Goal: Information Seeking & Learning: Learn about a topic

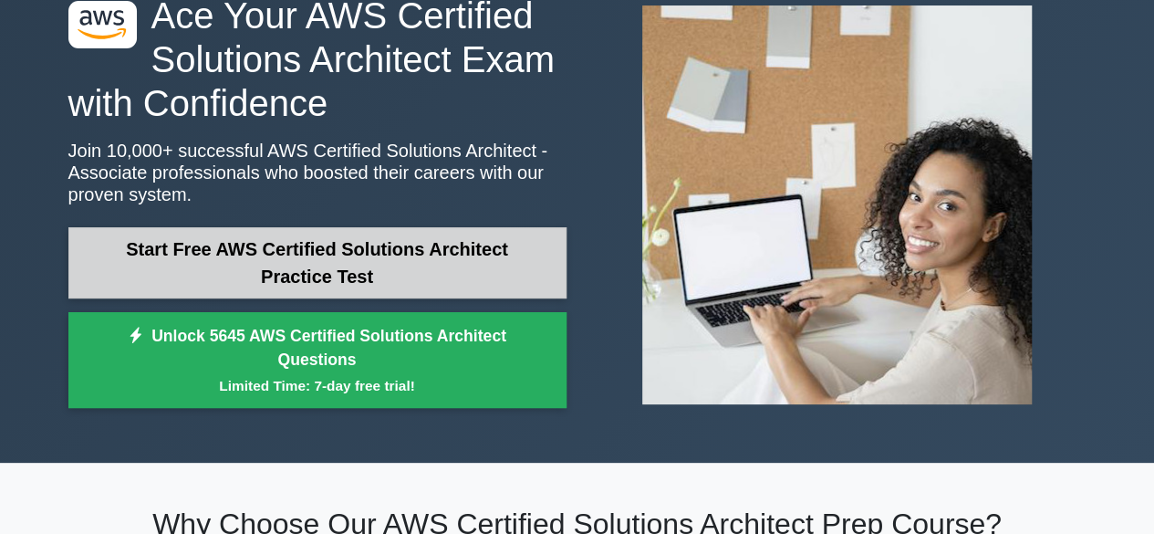
click at [407, 263] on link "Start Free AWS Certified Solutions Architect Practice Test" at bounding box center [317, 262] width 498 height 71
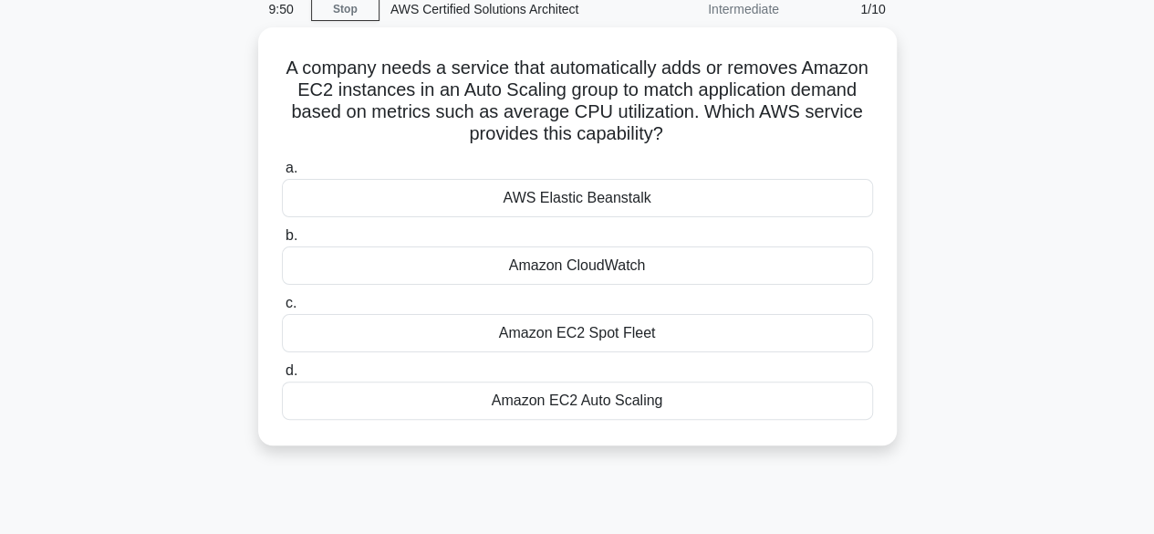
scroll to position [80, 0]
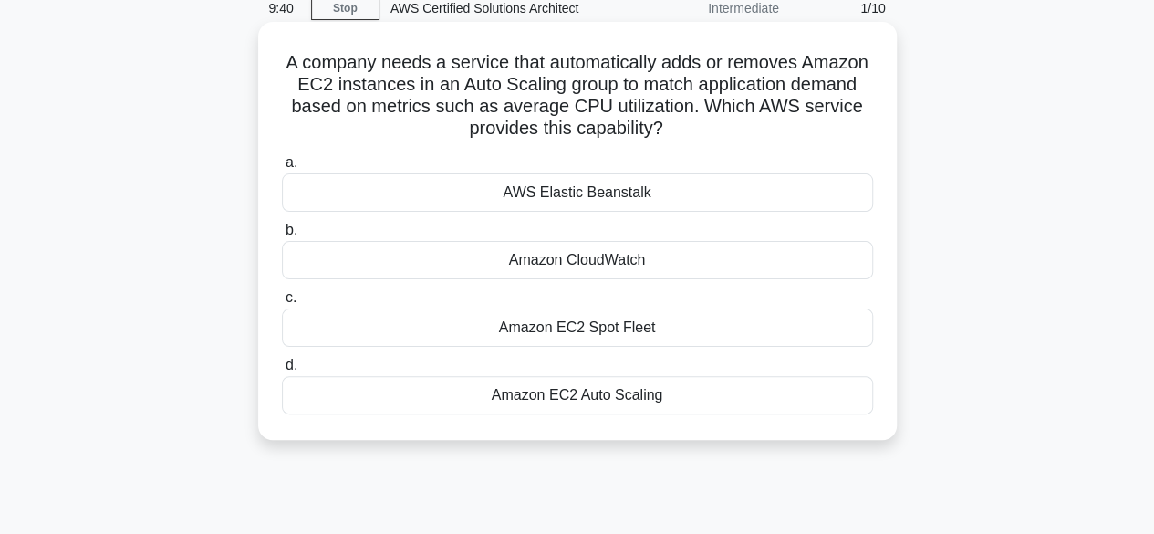
click at [608, 384] on div "Amazon EC2 Auto Scaling" at bounding box center [577, 395] width 591 height 38
click at [282, 371] on input "d. Amazon EC2 Auto Scaling" at bounding box center [282, 365] width 0 height 12
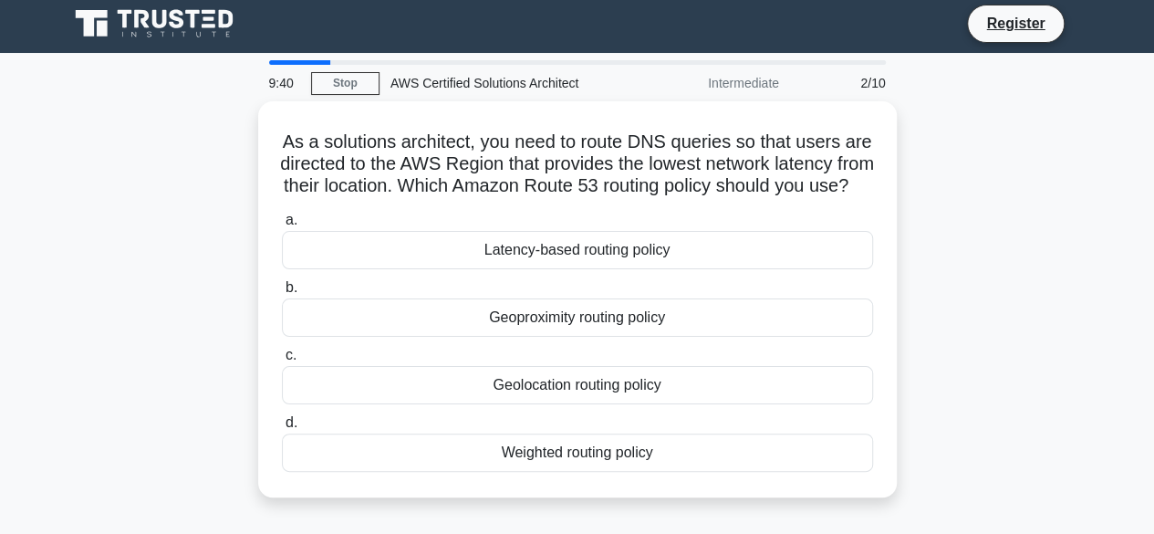
scroll to position [0, 0]
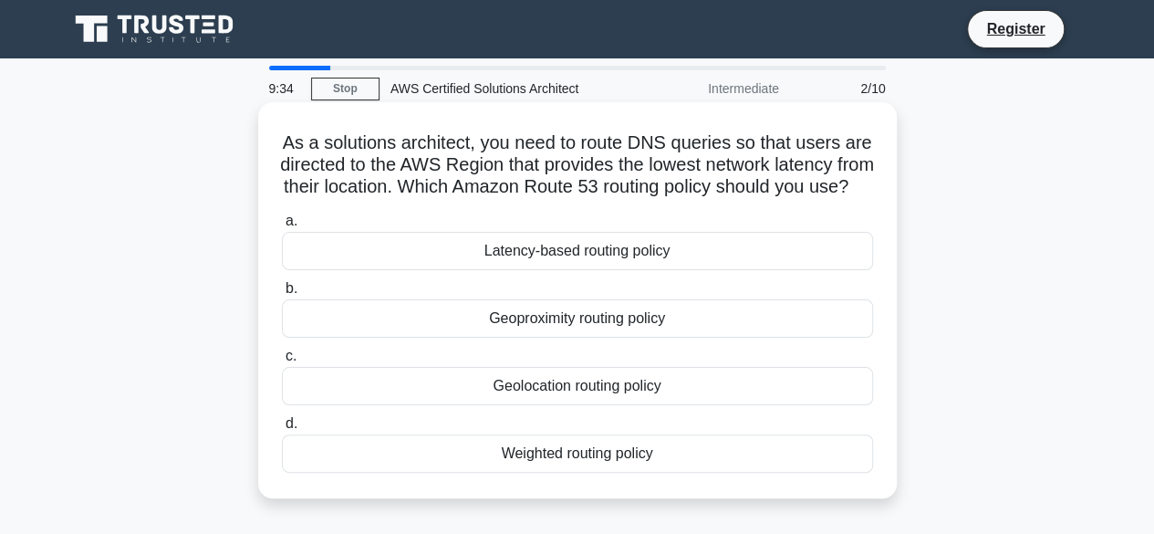
click at [604, 338] on div "Geoproximity routing policy" at bounding box center [577, 318] width 591 height 38
click at [282, 295] on input "b. Geoproximity routing policy" at bounding box center [282, 289] width 0 height 12
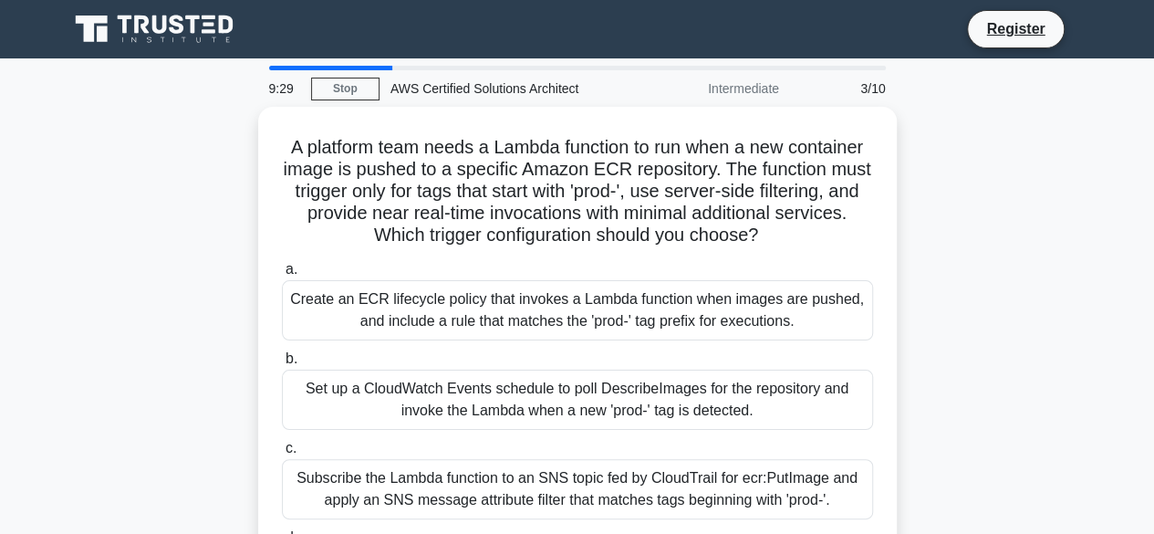
click at [604, 348] on label "b. Set up a CloudWatch Events schedule to poll DescribeImages for the repositor…" at bounding box center [577, 389] width 591 height 82
click at [282, 353] on input "b. Set up a CloudWatch Events schedule to poll DescribeImages for the repositor…" at bounding box center [282, 359] width 0 height 12
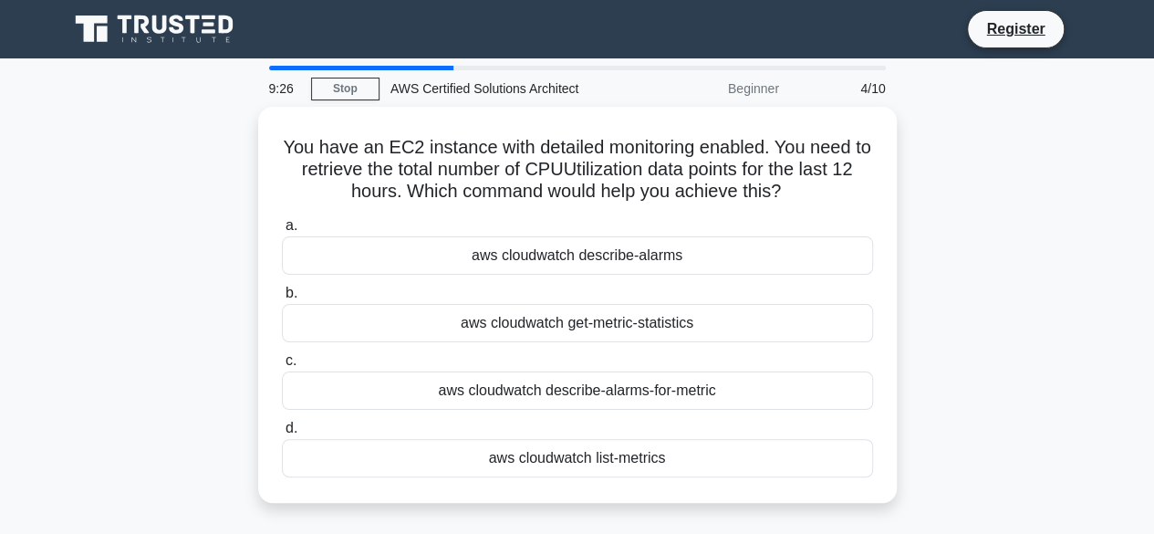
click at [604, 349] on label "c. aws cloudwatch describe-alarms-for-metric" at bounding box center [577, 379] width 591 height 60
click at [282, 355] on input "c. aws cloudwatch describe-alarms-for-metric" at bounding box center [282, 361] width 0 height 12
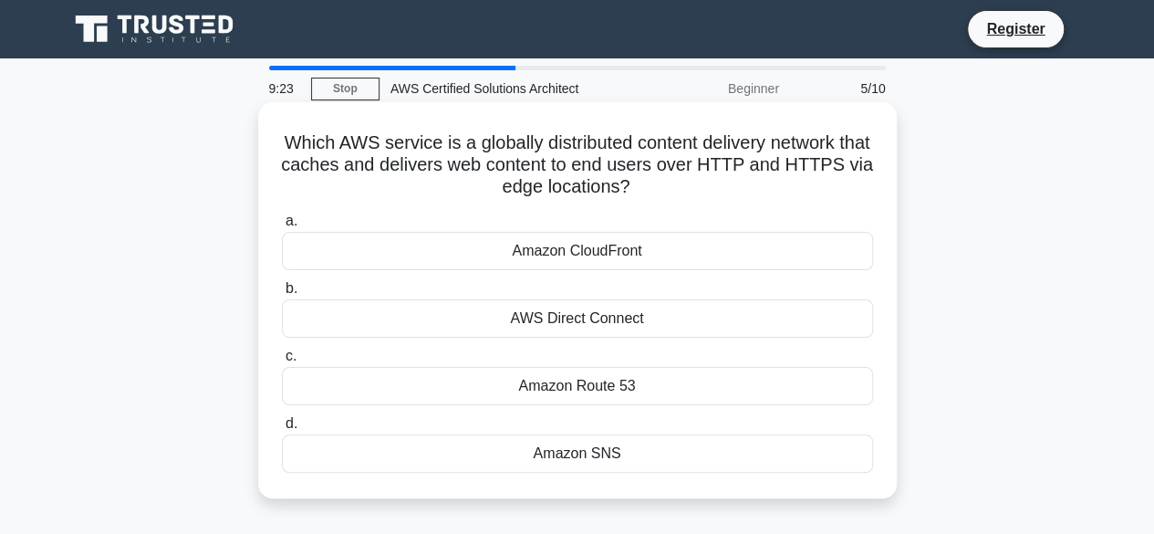
click at [600, 321] on div "AWS Direct Connect" at bounding box center [577, 318] width 591 height 38
click at [282, 295] on input "b. AWS Direct Connect" at bounding box center [282, 289] width 0 height 12
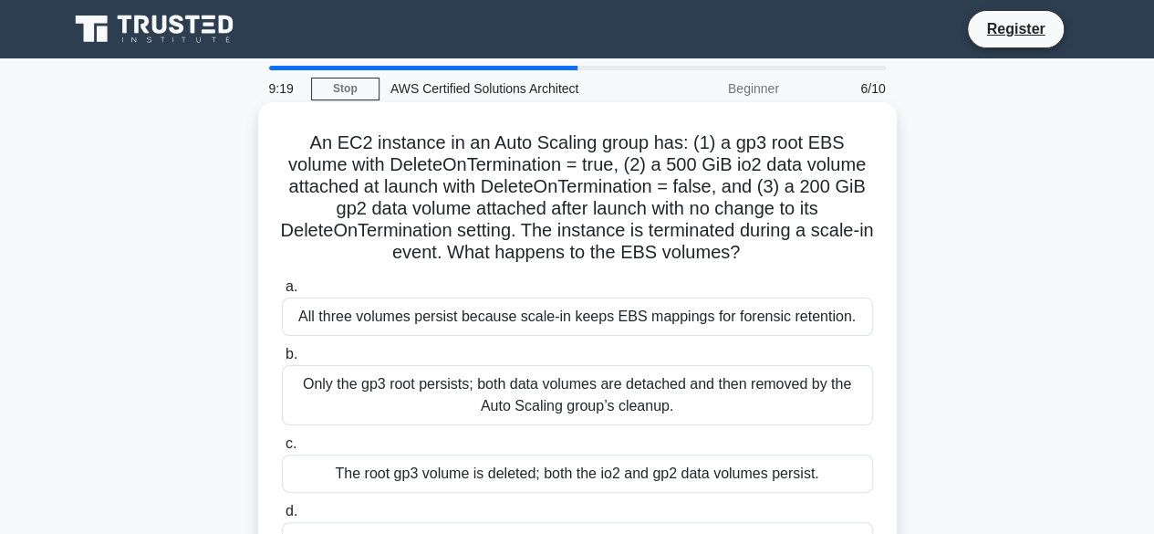
click at [611, 471] on div "The root gp3 volume is deleted; both the io2 and gp2 data volumes persist." at bounding box center [577, 473] width 591 height 38
click at [282, 450] on input "c. The root gp3 volume is deleted; both the io2 and gp2 data volumes persist." at bounding box center [282, 444] width 0 height 12
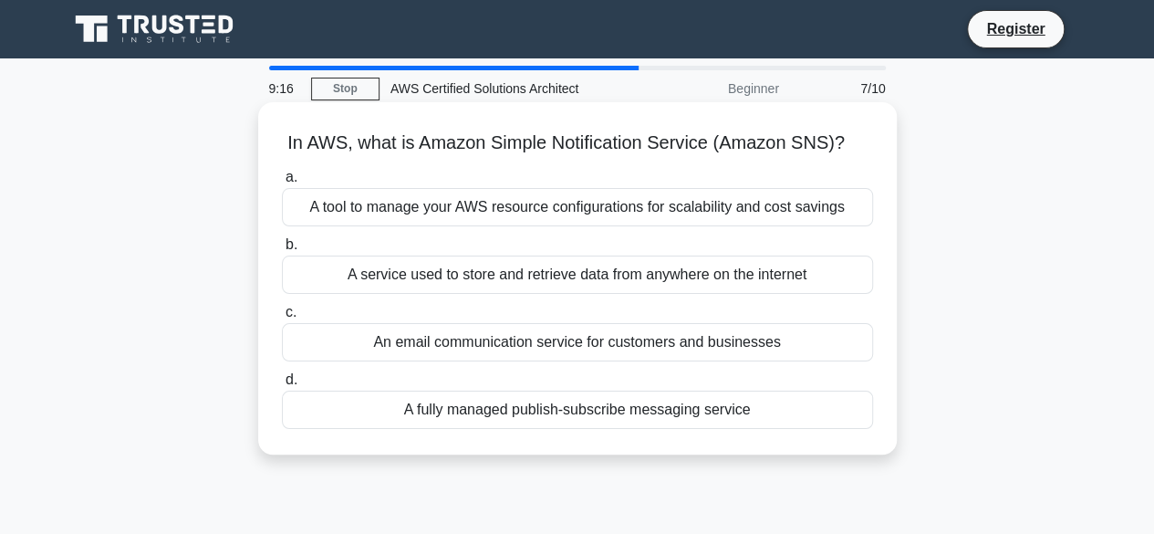
click at [604, 221] on div "A tool to manage your AWS resource configurations for scalability and cost savi…" at bounding box center [577, 207] width 591 height 38
click at [282, 183] on input "a. A tool to manage your AWS resource configurations for scalability and cost s…" at bounding box center [282, 178] width 0 height 12
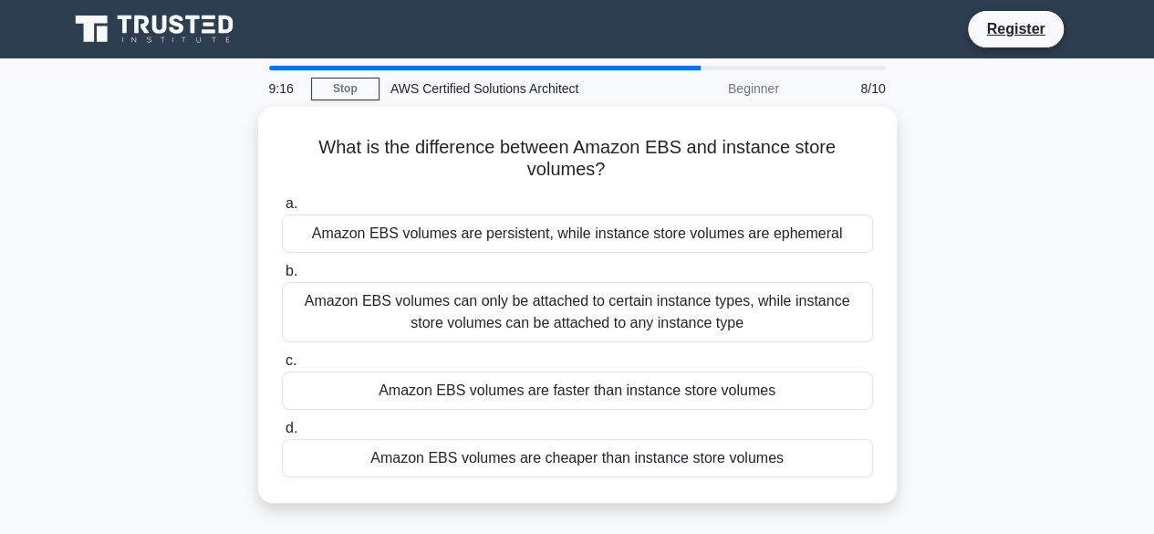
click at [604, 221] on div "Amazon EBS volumes are persistent, while instance store volumes are ephemeral" at bounding box center [577, 233] width 591 height 38
click at [282, 210] on input "a. Amazon EBS volumes are persistent, while instance store volumes are ephemeral" at bounding box center [282, 204] width 0 height 12
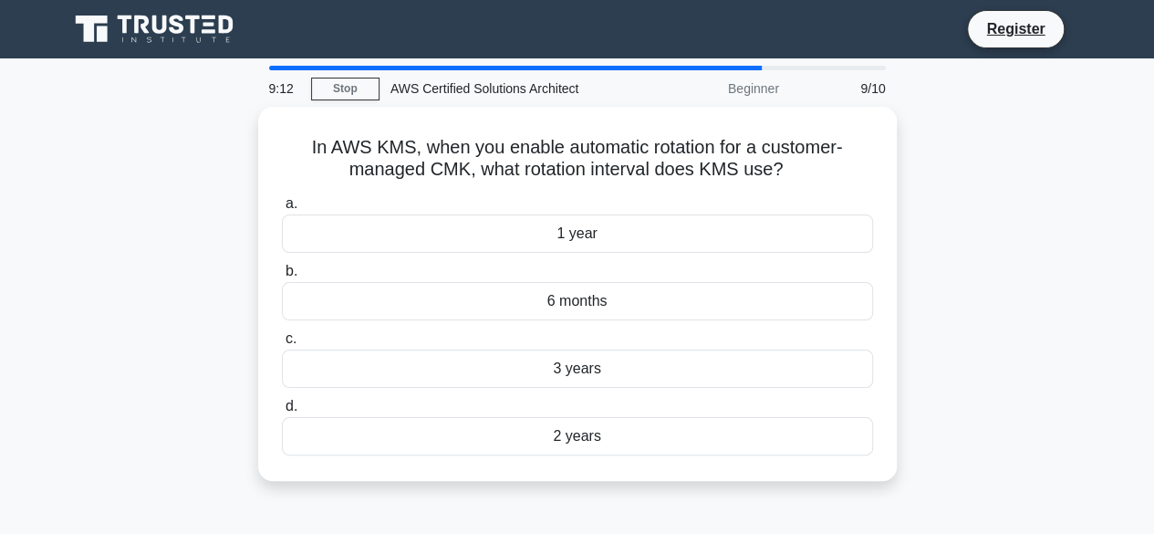
click at [604, 221] on div "1 year" at bounding box center [577, 233] width 591 height 38
click at [282, 210] on input "a. 1 year" at bounding box center [282, 204] width 0 height 12
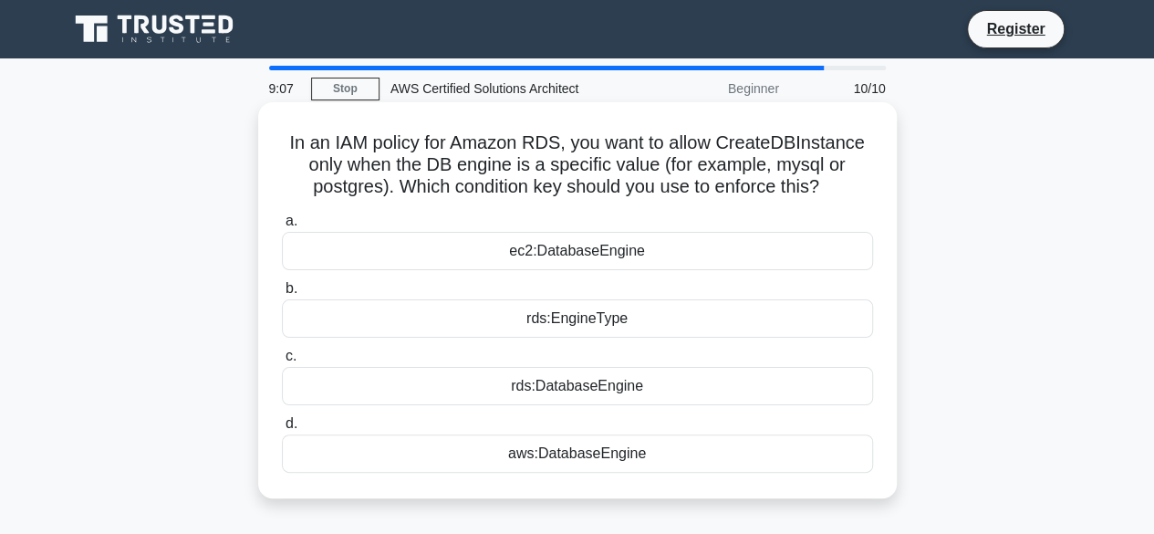
click at [628, 265] on div "ec2:DatabaseEngine" at bounding box center [577, 251] width 591 height 38
click at [282, 227] on input "a. ec2:DatabaseEngine" at bounding box center [282, 221] width 0 height 12
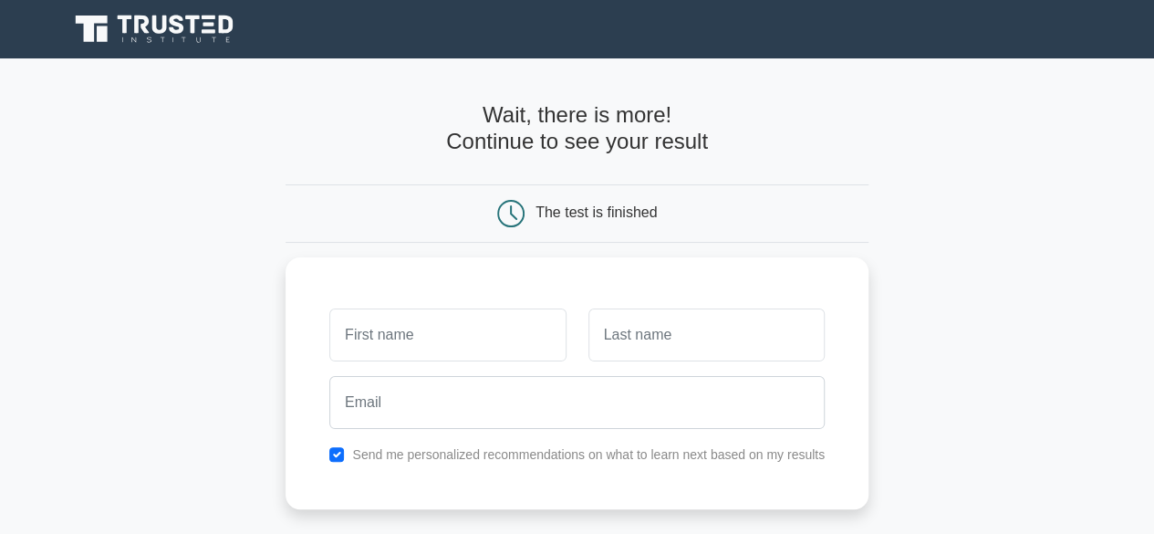
click at [1149, 386] on main "Wait, there is more! Continue to see your result The test is finished and the" at bounding box center [577, 386] width 1154 height 657
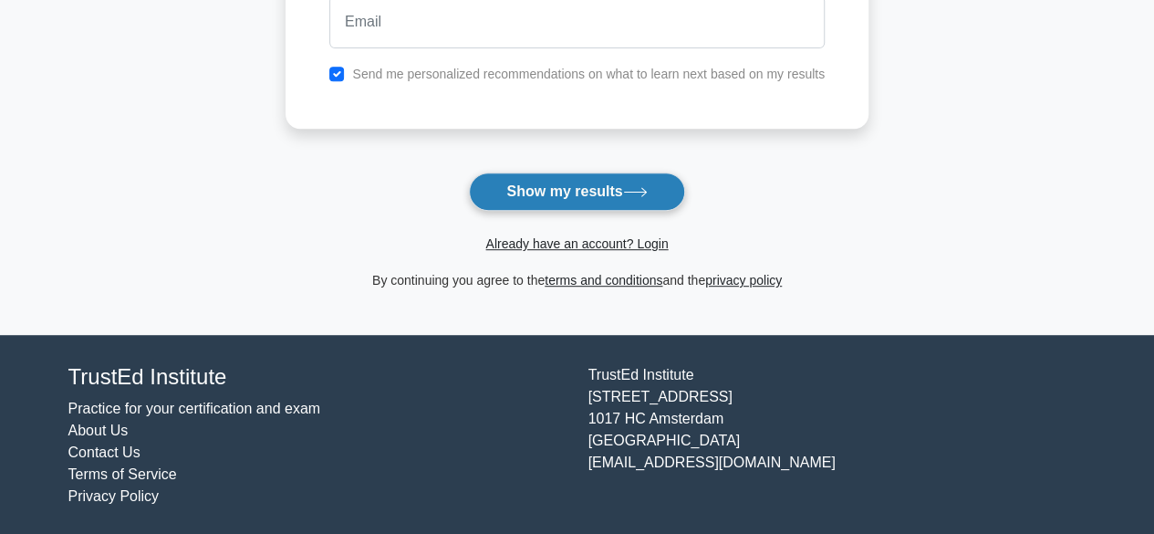
click at [596, 197] on button "Show my results" at bounding box center [576, 191] width 215 height 38
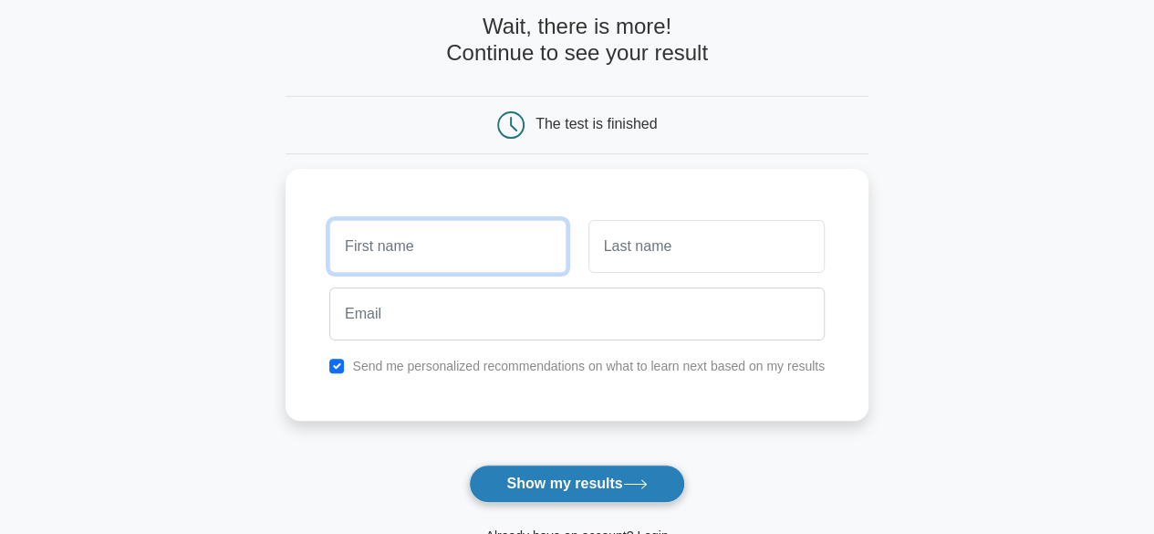
scroll to position [68, 0]
